Goal: Information Seeking & Learning: Learn about a topic

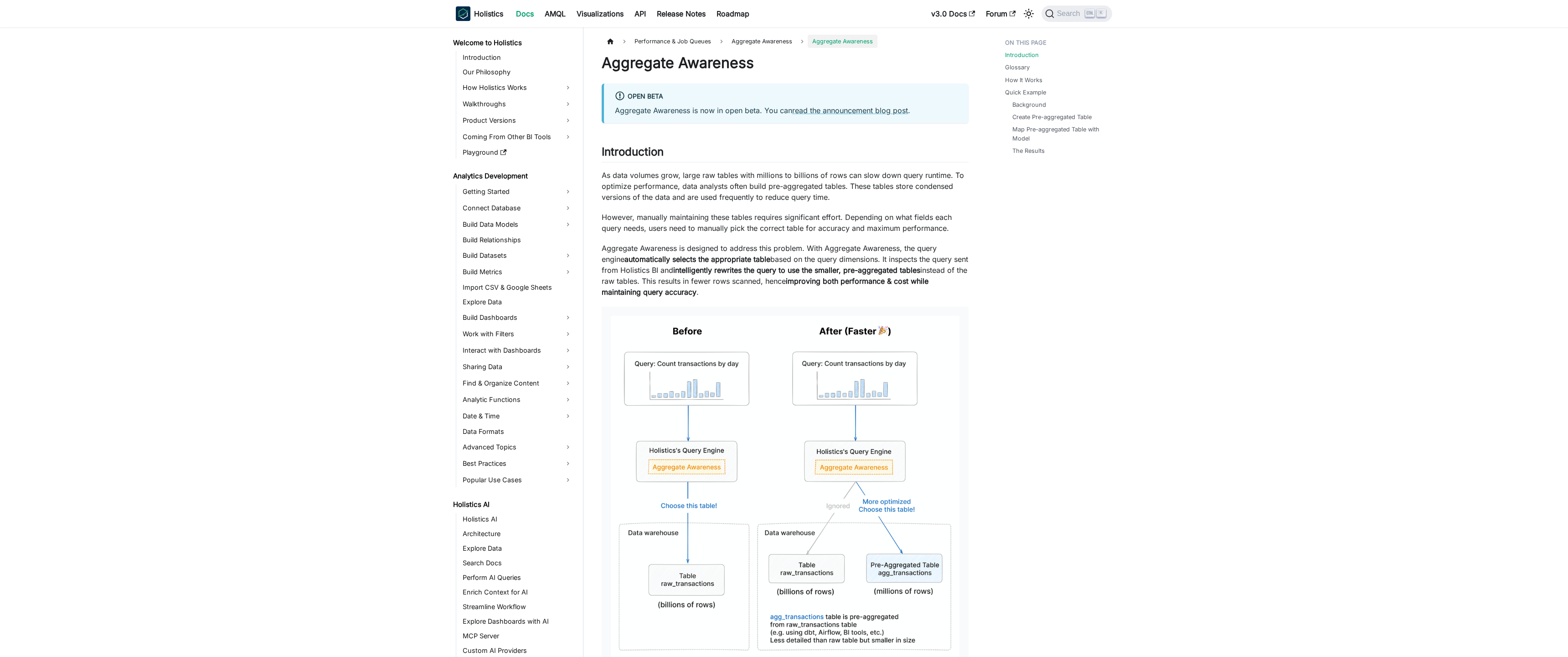
scroll to position [437, 0]
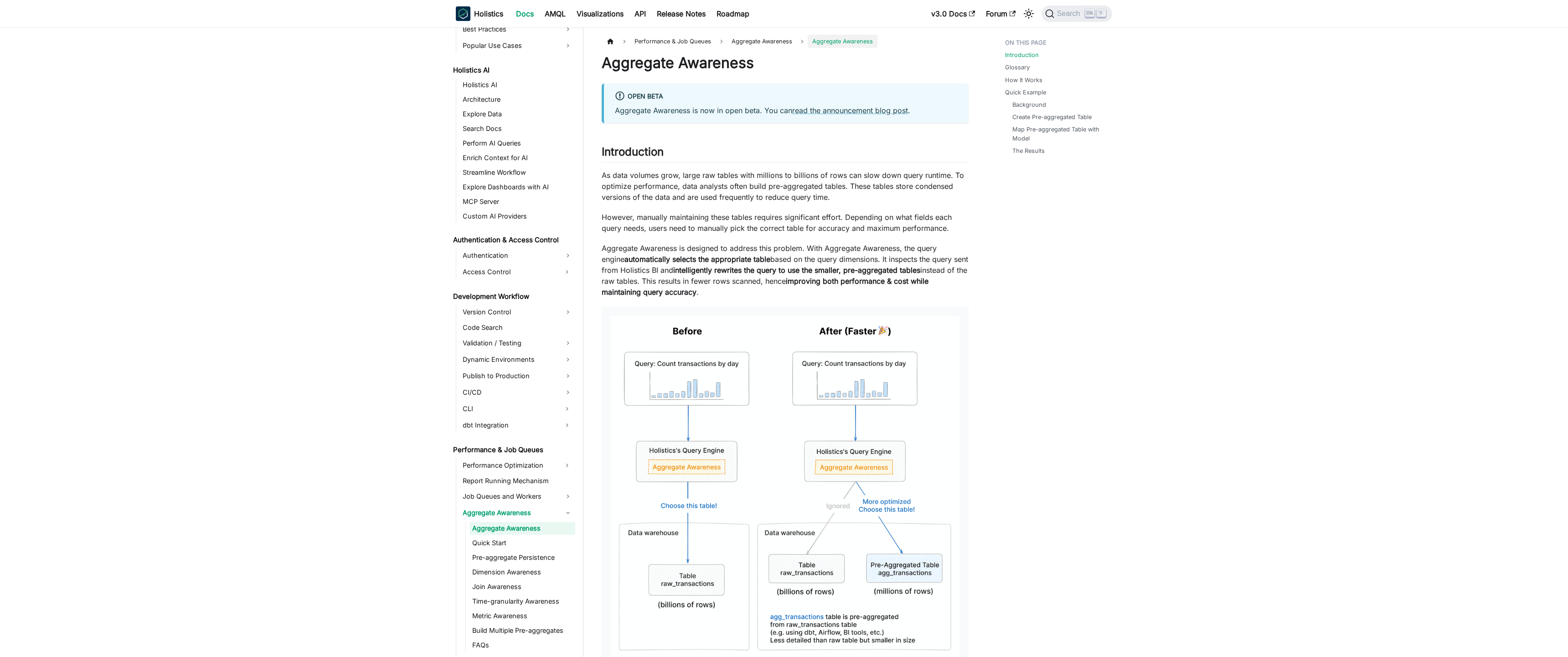
scroll to position [437, 0]
